Goal: Task Accomplishment & Management: Complete application form

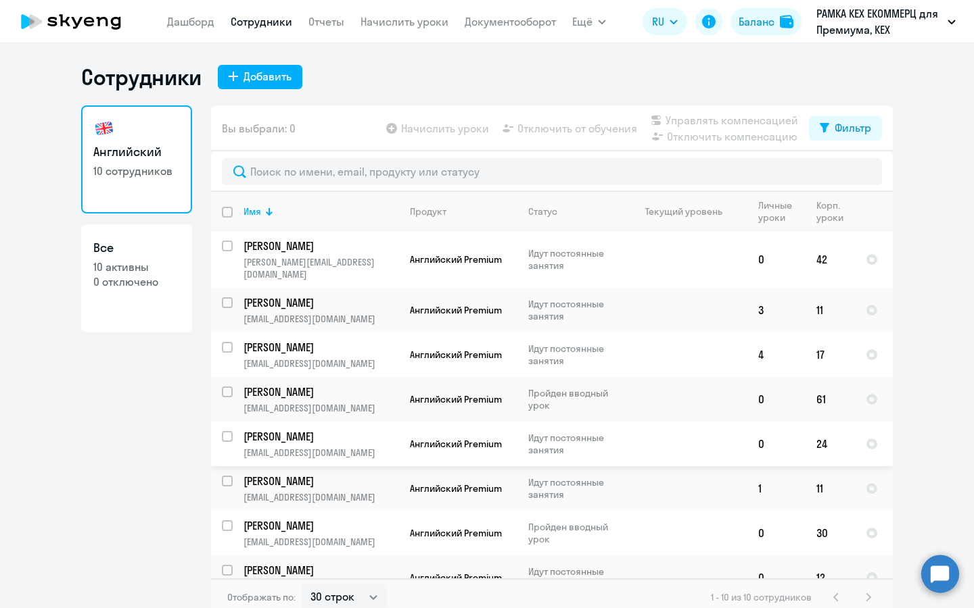
select select "30"
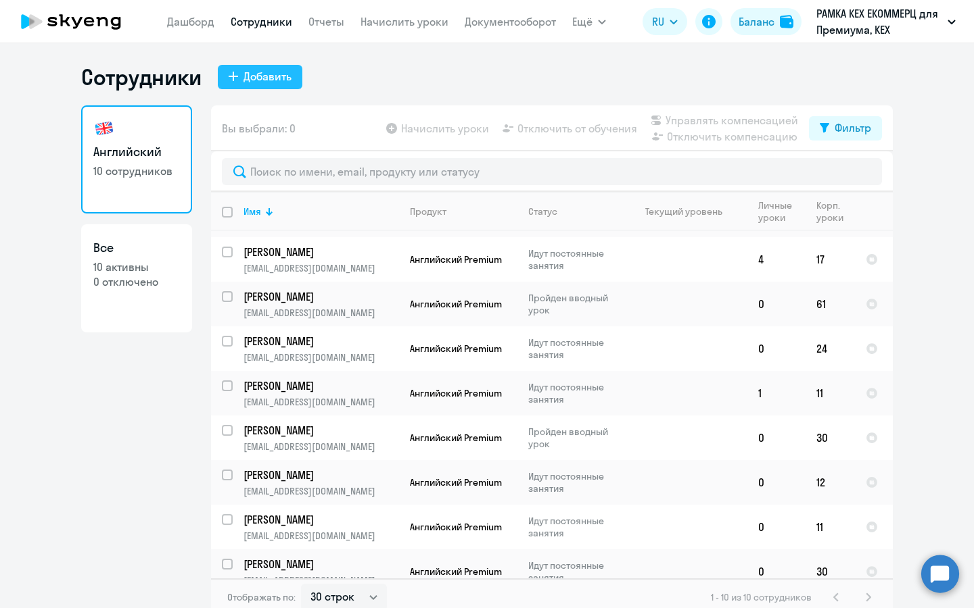
click at [274, 65] on button "Добавить" at bounding box center [260, 77] width 85 height 24
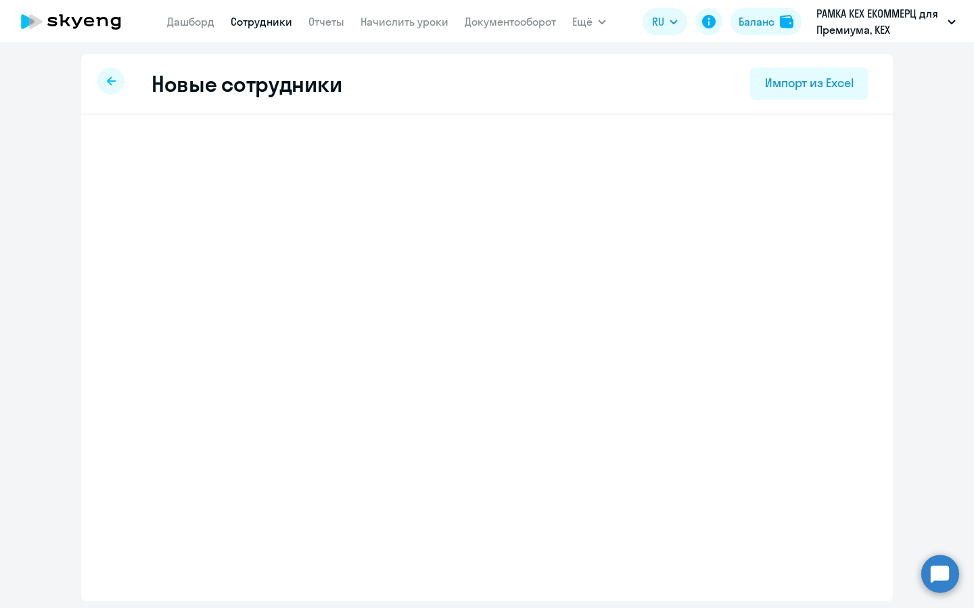
select select "english_adult_not_native_speaker_premium"
select select "3"
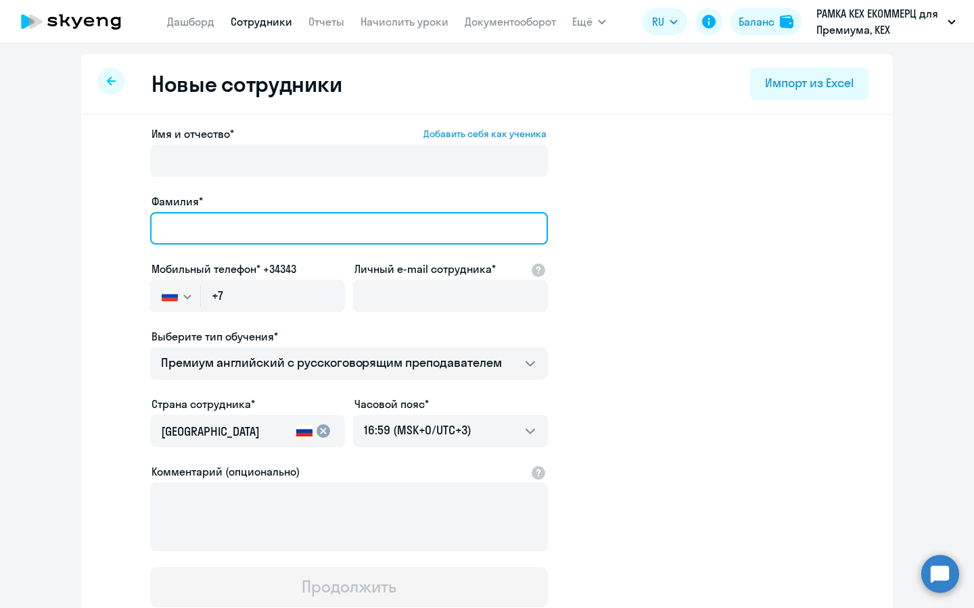
click at [259, 224] on input "Фамилия*" at bounding box center [349, 228] width 398 height 32
type input "[PERSON_NAME]"
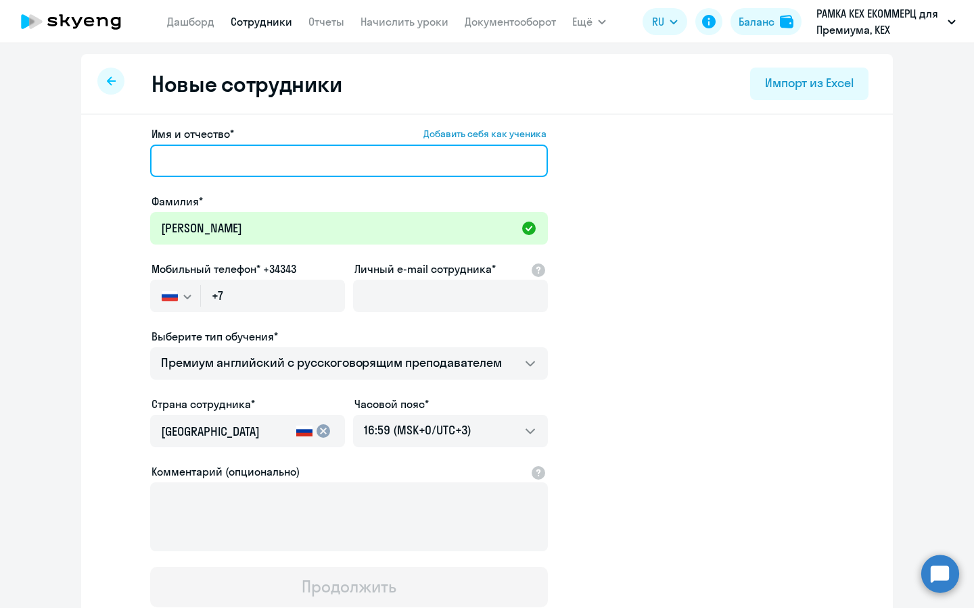
click at [288, 157] on input "Имя и отчество* Добавить себя как ученика" at bounding box center [349, 161] width 398 height 32
paste input "[PERSON_NAME]"
type input "[PERSON_NAME]"
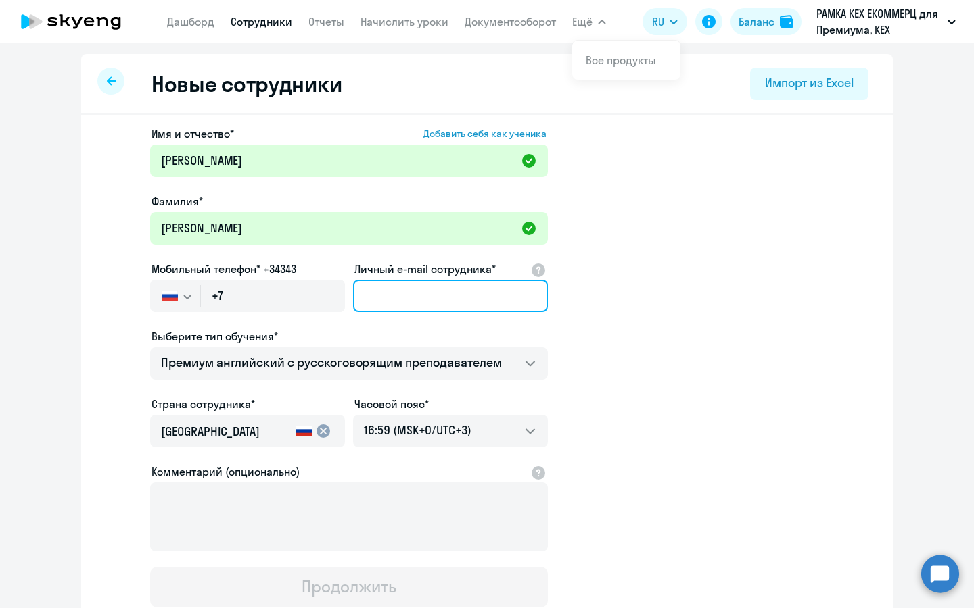
click at [429, 310] on input "Личный e-mail сотрудника*" at bounding box center [450, 296] width 195 height 32
paste input "[EMAIL_ADDRESS][DOMAIN_NAME]"
type input "[EMAIL_ADDRESS][DOMAIN_NAME]"
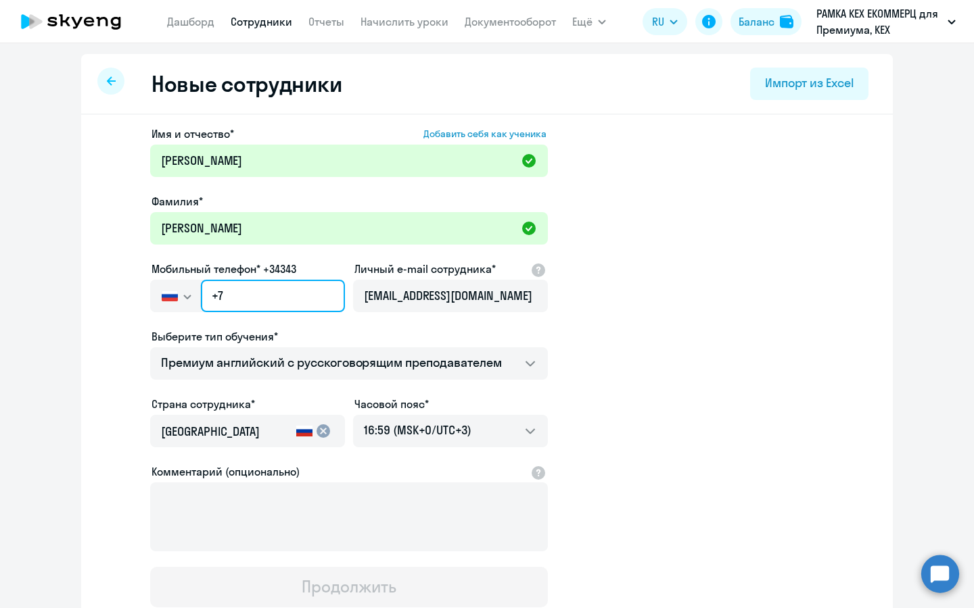
click at [243, 291] on input "+7" at bounding box center [273, 296] width 144 height 32
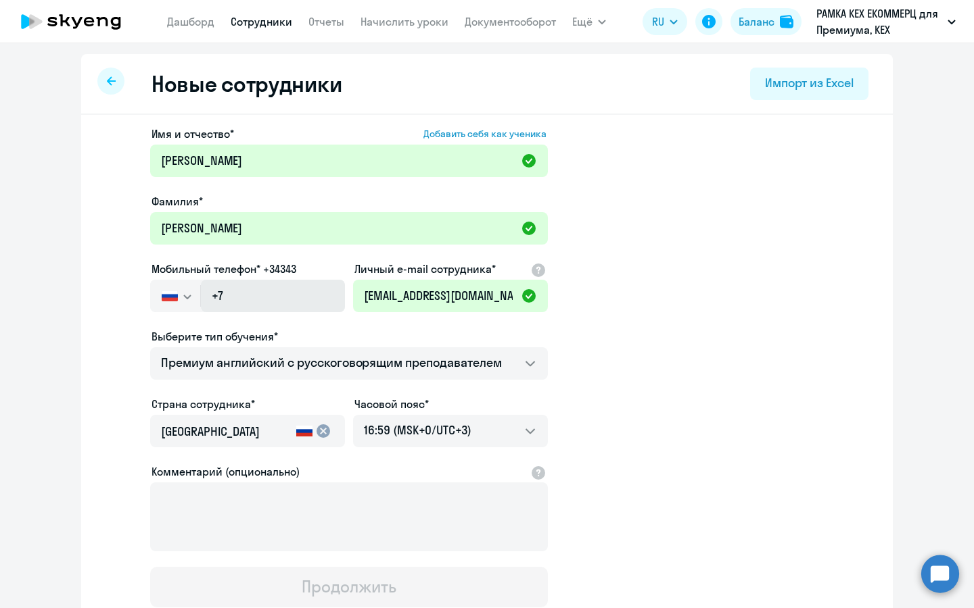
select select "30"
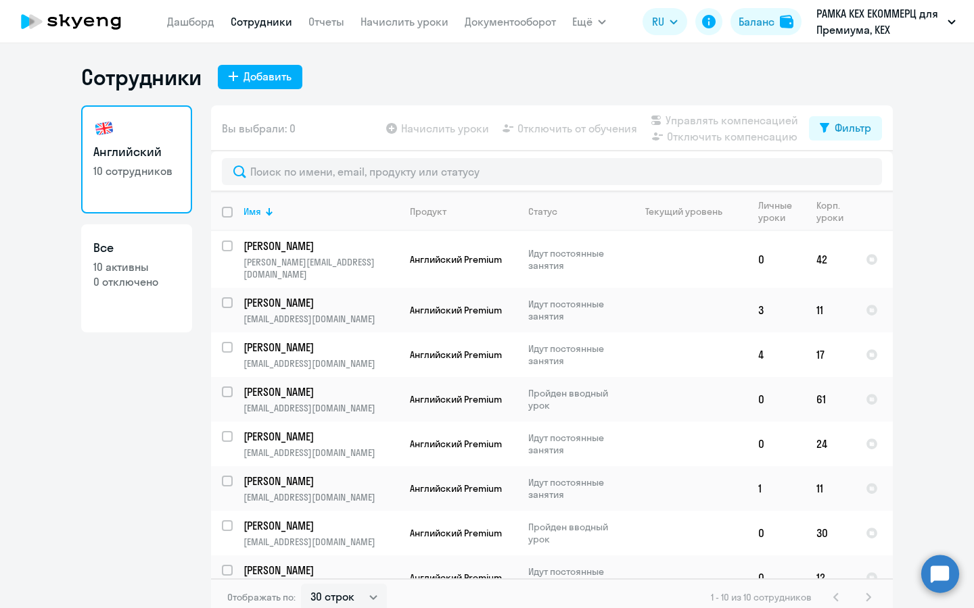
click at [274, 64] on div "Сотрудники Добавить" at bounding box center [486, 77] width 811 height 27
click at [265, 78] on div "Добавить" at bounding box center [267, 76] width 48 height 16
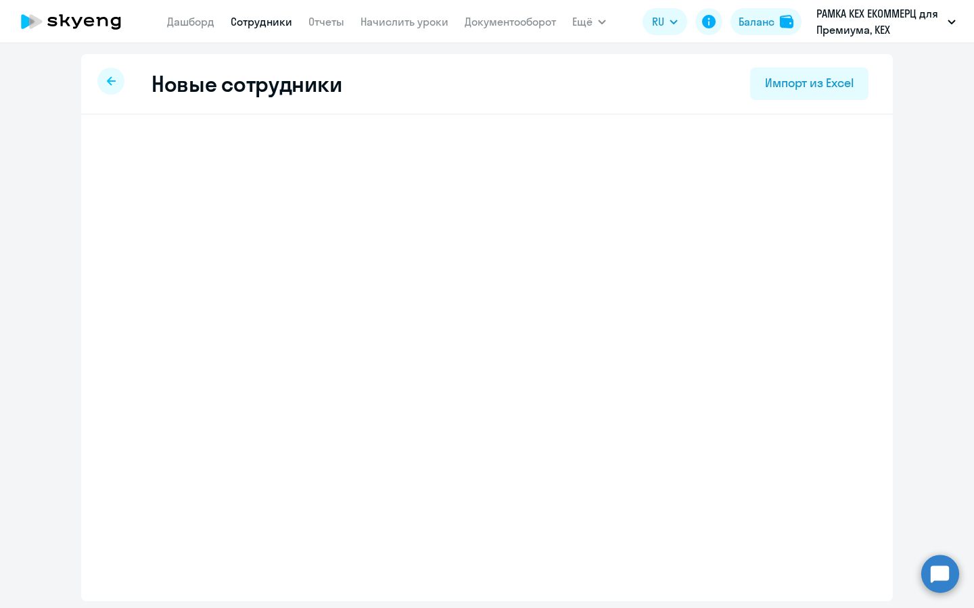
select select "english_adult_not_native_speaker_premium"
select select "3"
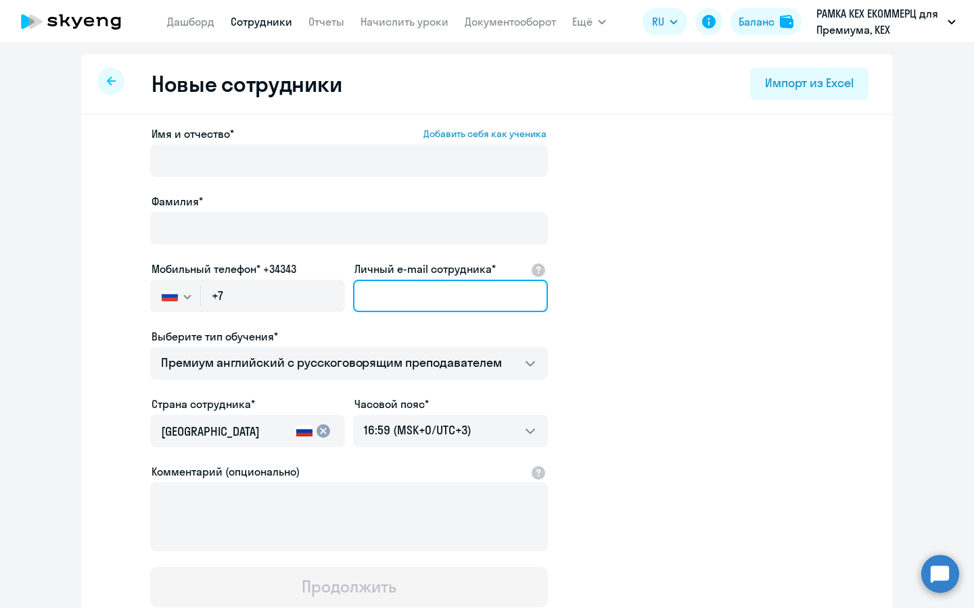
click at [426, 287] on input "Личный e-mail сотрудника*" at bounding box center [450, 296] width 195 height 32
paste input "[EMAIL_ADDRESS][DOMAIN_NAME]"
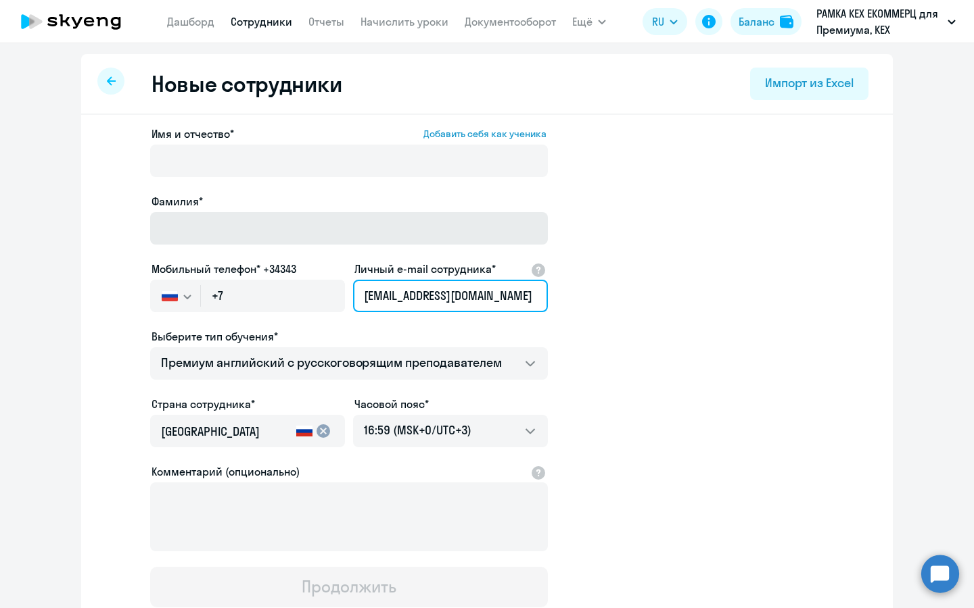
type input "[EMAIL_ADDRESS][DOMAIN_NAME]"
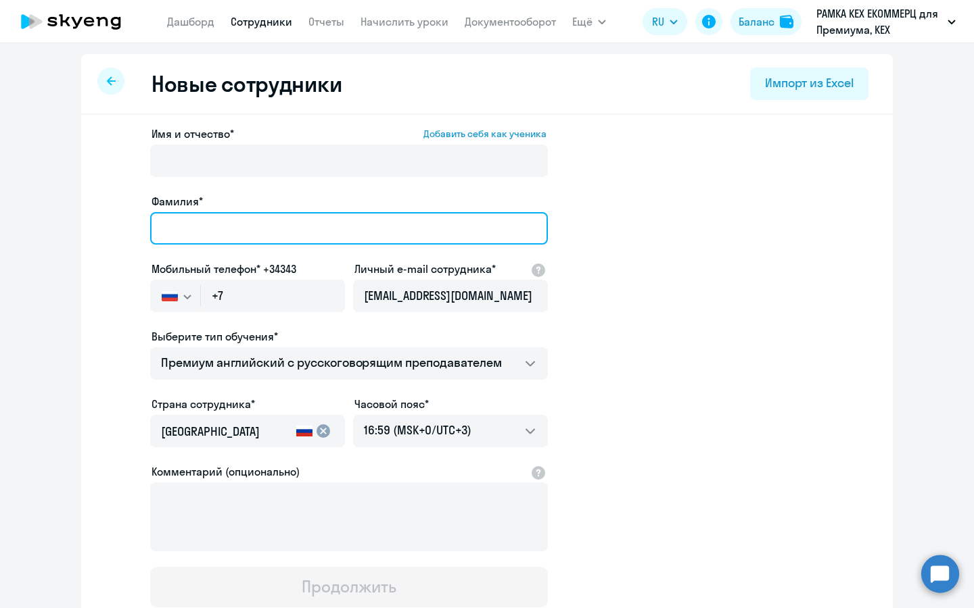
click at [332, 234] on input "Фамилия*" at bounding box center [349, 228] width 398 height 32
type input "[PERSON_NAME]"
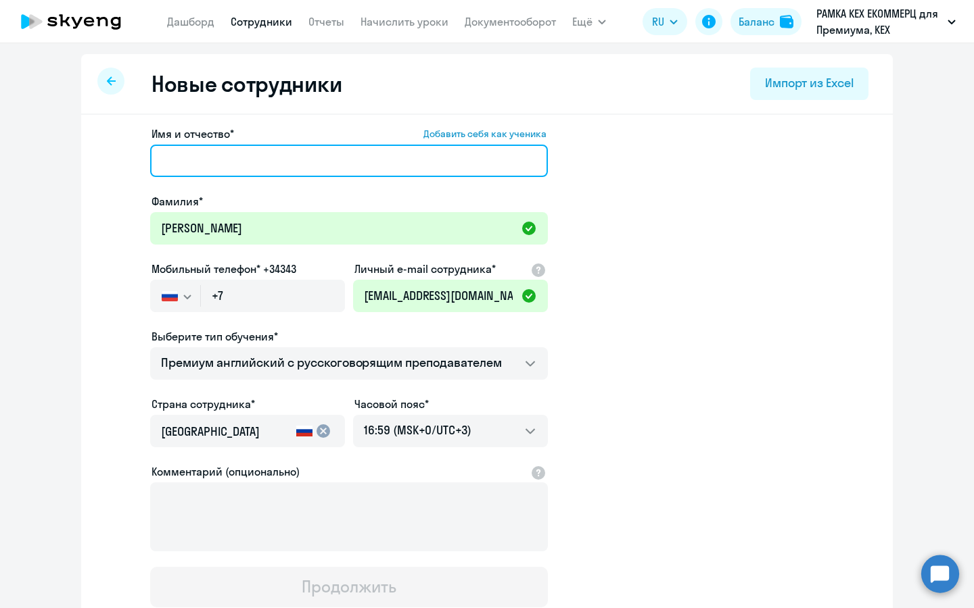
click at [312, 153] on input "Имя и отчество* Добавить себя как ученика" at bounding box center [349, 161] width 398 height 32
type input "[PERSON_NAME]"
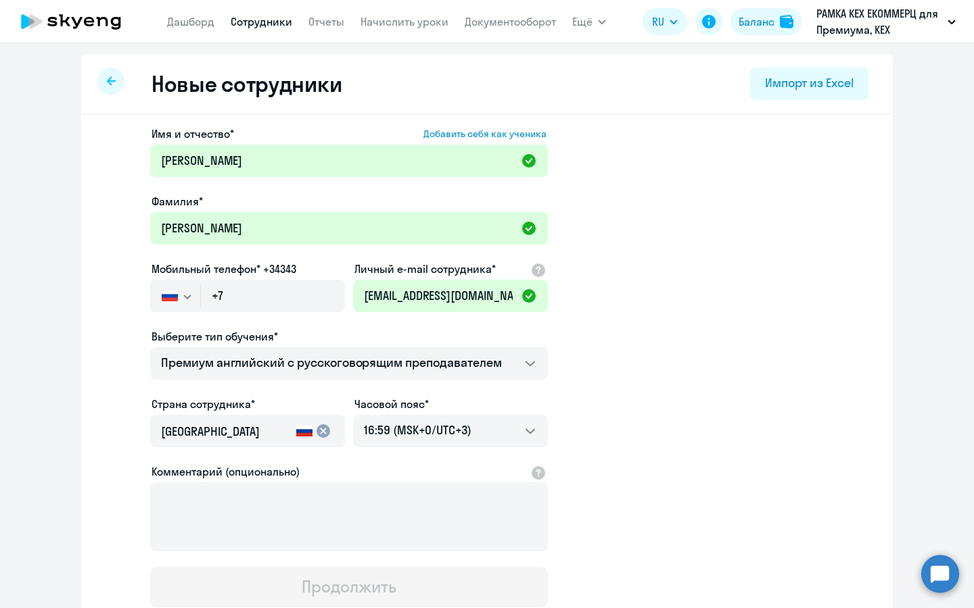
click at [257, 277] on div "Мобильный телефон* +34343 [GEOGRAPHIC_DATA] +7 [GEOGRAPHIC_DATA] +7 [GEOGRAPHIC…" at bounding box center [247, 289] width 195 height 57
click at [256, 289] on input "+7" at bounding box center [273, 296] width 144 height 32
paste input "[PHONE_NUMBER]"
type input "[PHONE_NUMBER]"
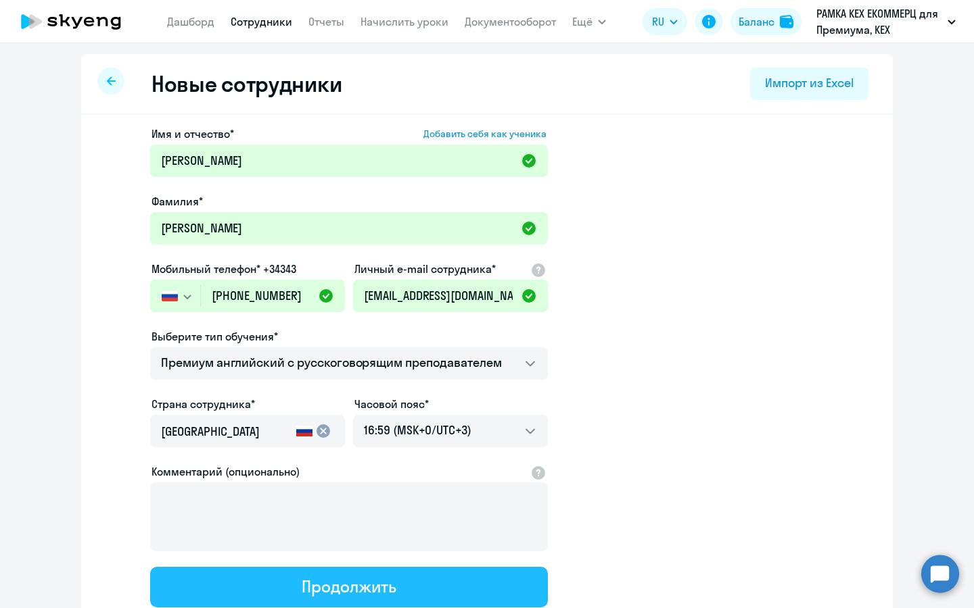
click at [299, 581] on button "Продолжить" at bounding box center [349, 587] width 398 height 41
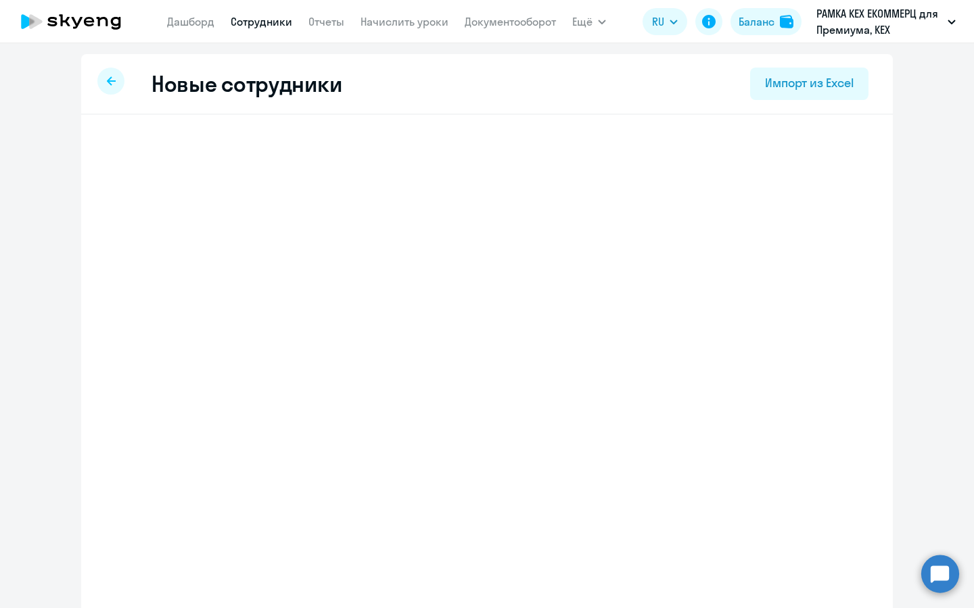
select select "english_adult_not_native_speaker_premium"
select select "3"
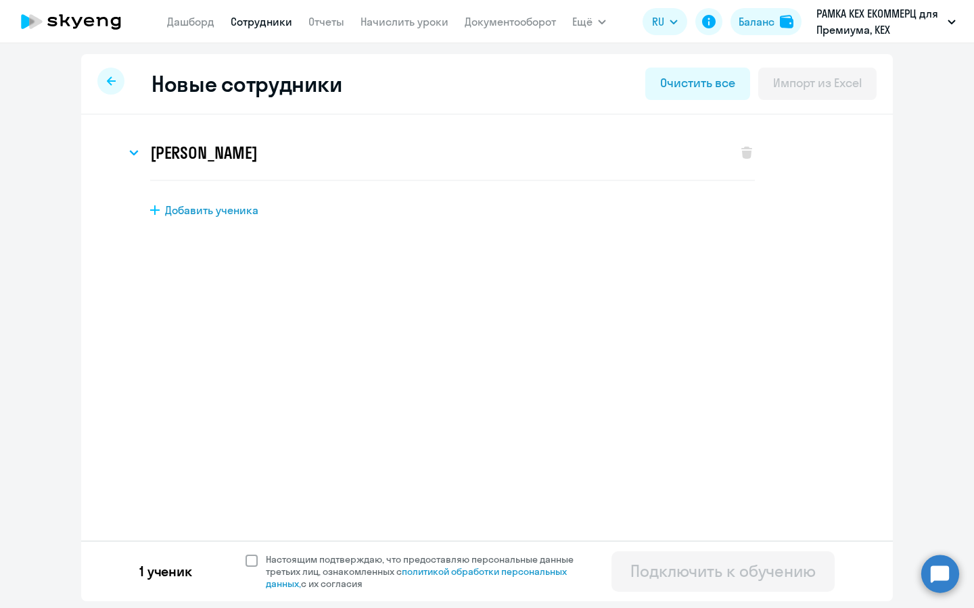
click at [373, 558] on span "Настоящим подтверждаю, что предоставляю персональные данные третьих лиц, ознако…" at bounding box center [428, 572] width 324 height 37
click at [245, 554] on input "Настоящим подтверждаю, что предоставляю персональные данные третьих лиц, ознако…" at bounding box center [245, 553] width 1 height 1
checkbox input "true"
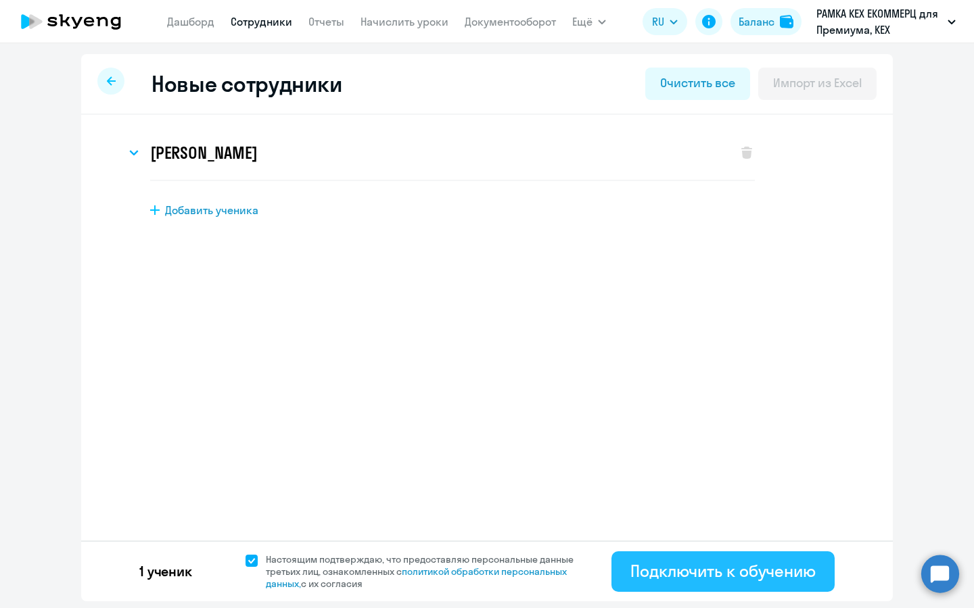
click at [763, 577] on div "Подключить к обучению" at bounding box center [722, 571] width 185 height 22
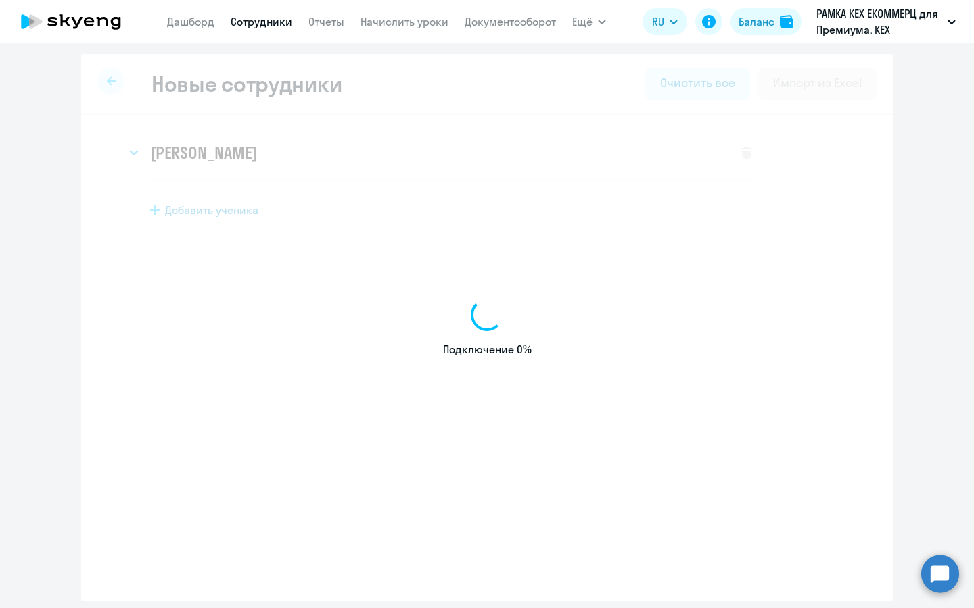
select select "english_adult_not_native_speaker_premium"
select select "3"
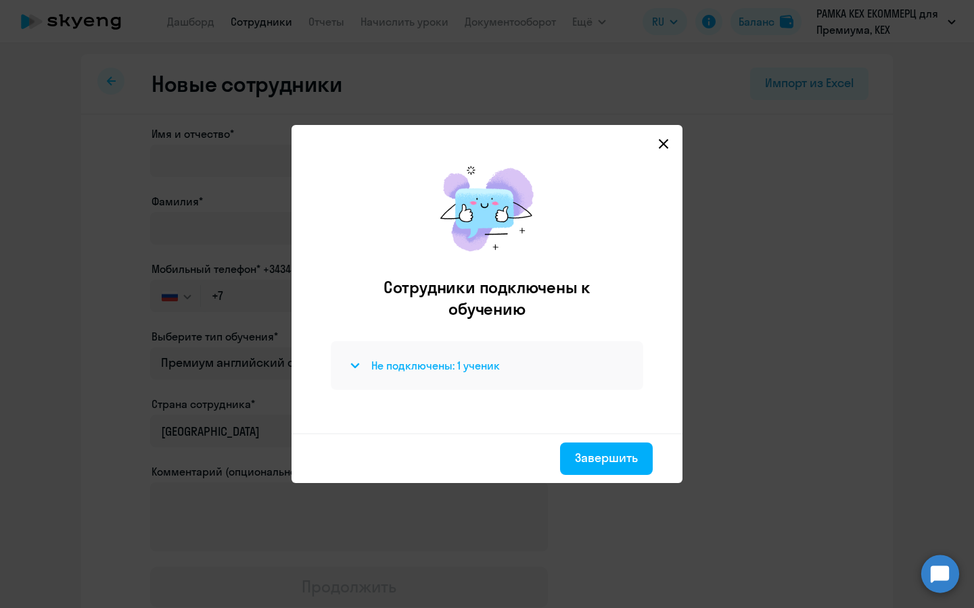
click at [463, 366] on h4 "Не подключены: 1 ученик" at bounding box center [435, 365] width 128 height 15
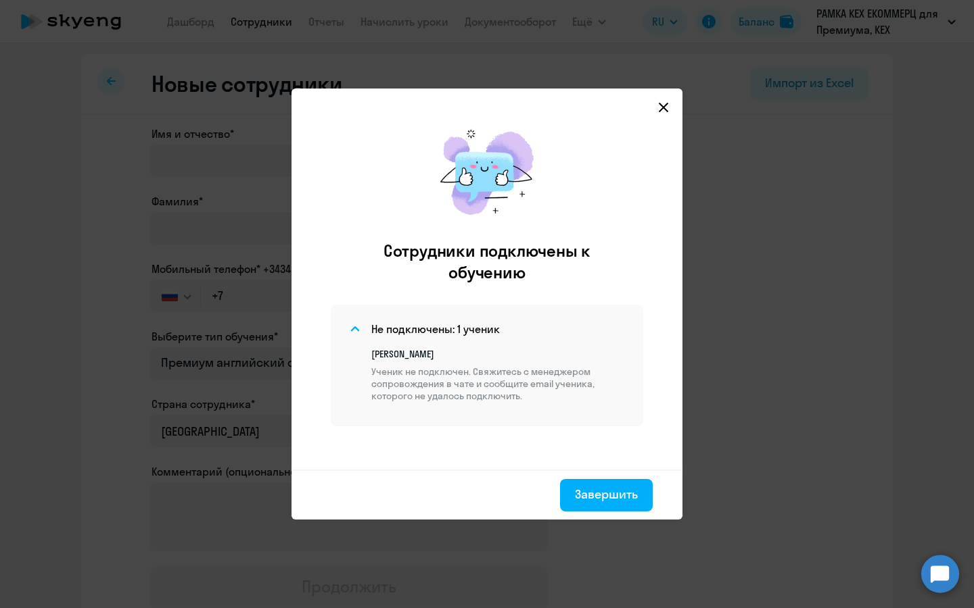
click at [666, 110] on icon at bounding box center [663, 107] width 9 height 9
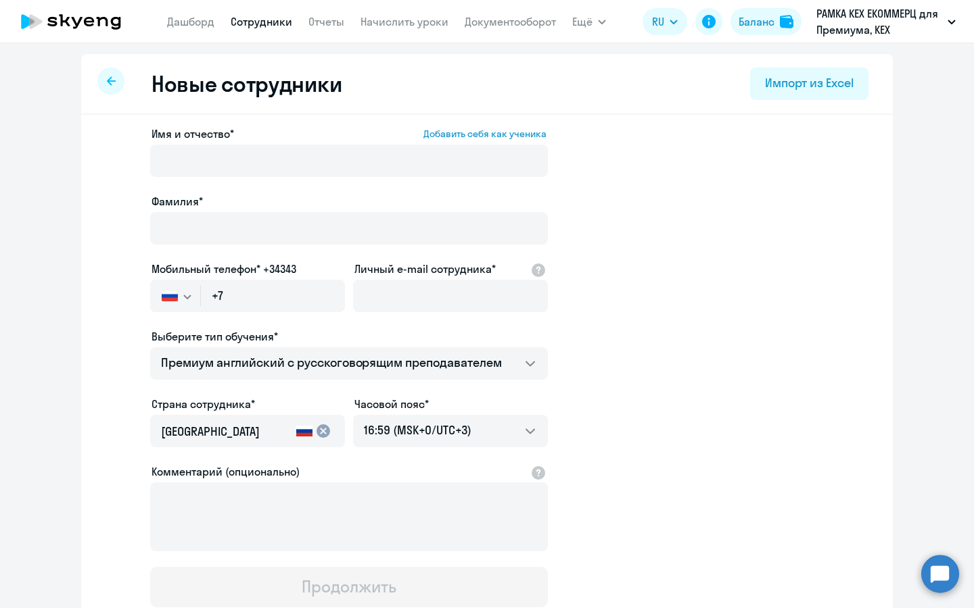
select select "30"
